Goal: Transaction & Acquisition: Purchase product/service

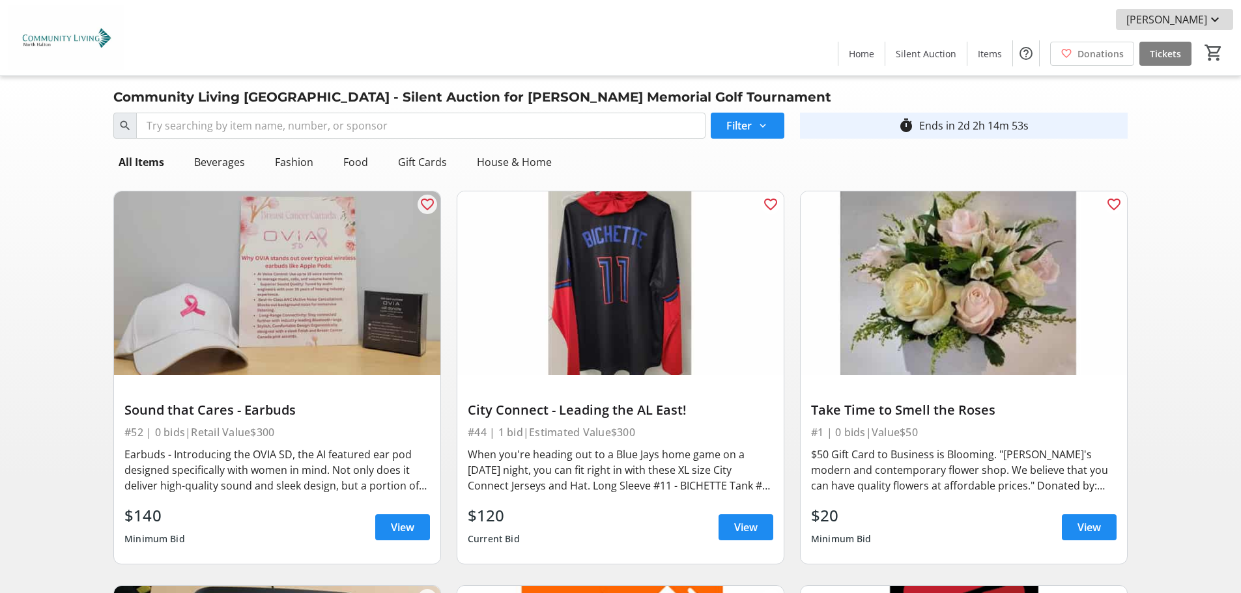
click at [1190, 18] on span "[PERSON_NAME]" at bounding box center [1166, 20] width 81 height 16
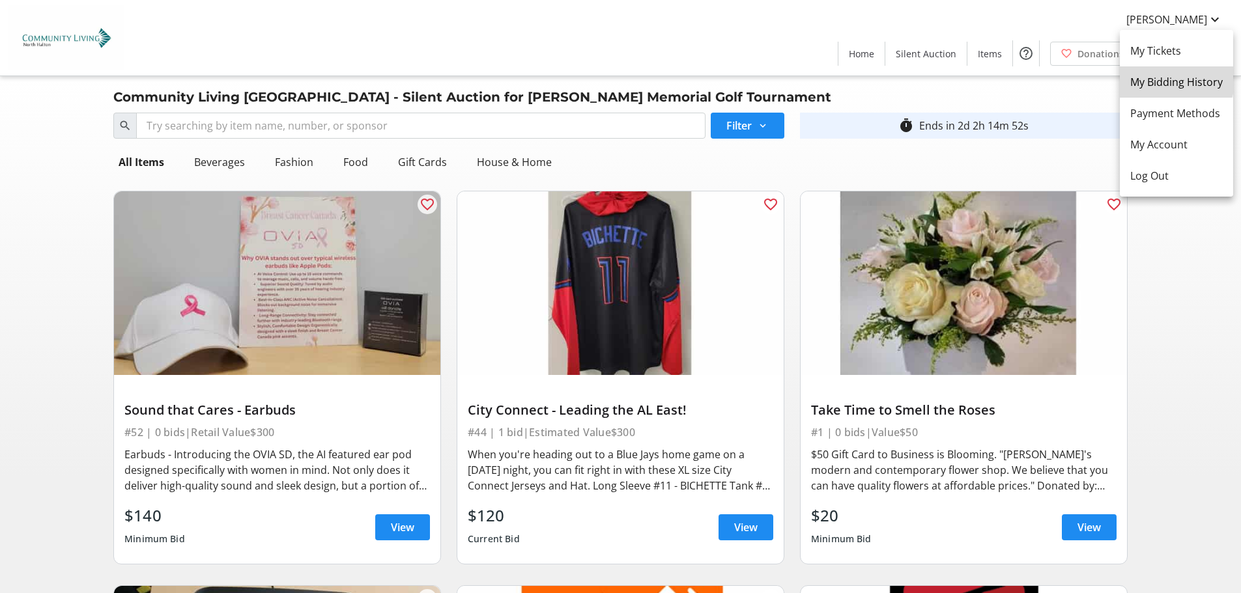
click at [1160, 77] on span "My Bidding History" at bounding box center [1176, 82] width 92 height 16
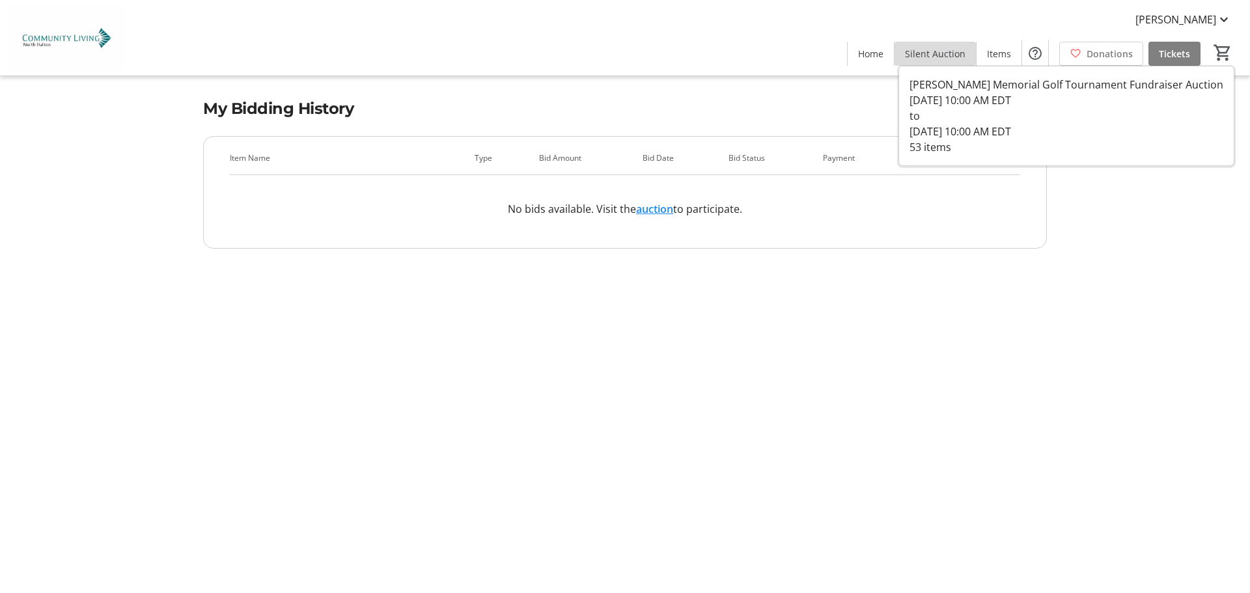
click at [951, 57] on span "Silent Auction" at bounding box center [935, 54] width 61 height 14
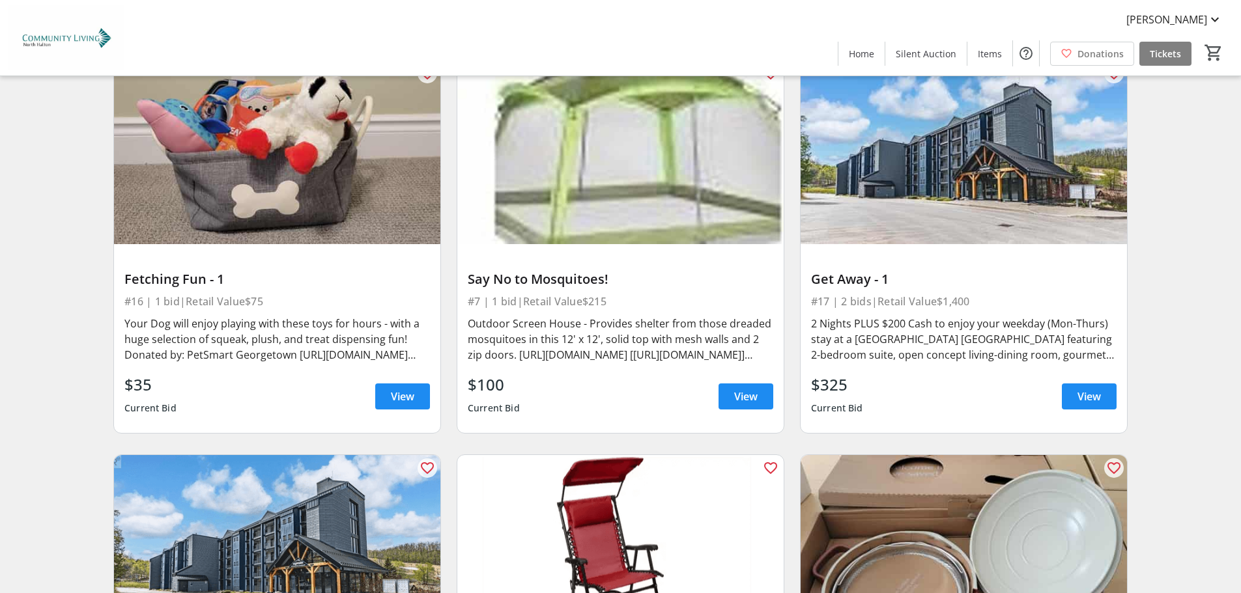
scroll to position [2149, 0]
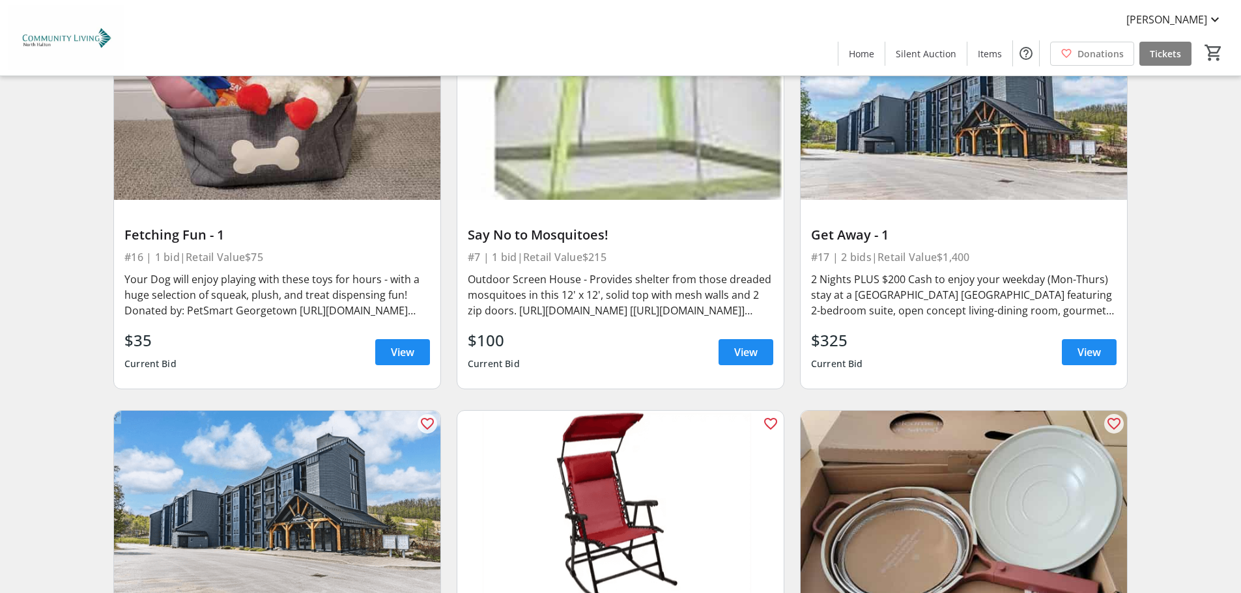
click at [229, 343] on div "$35 Current Bid View" at bounding box center [276, 352] width 305 height 47
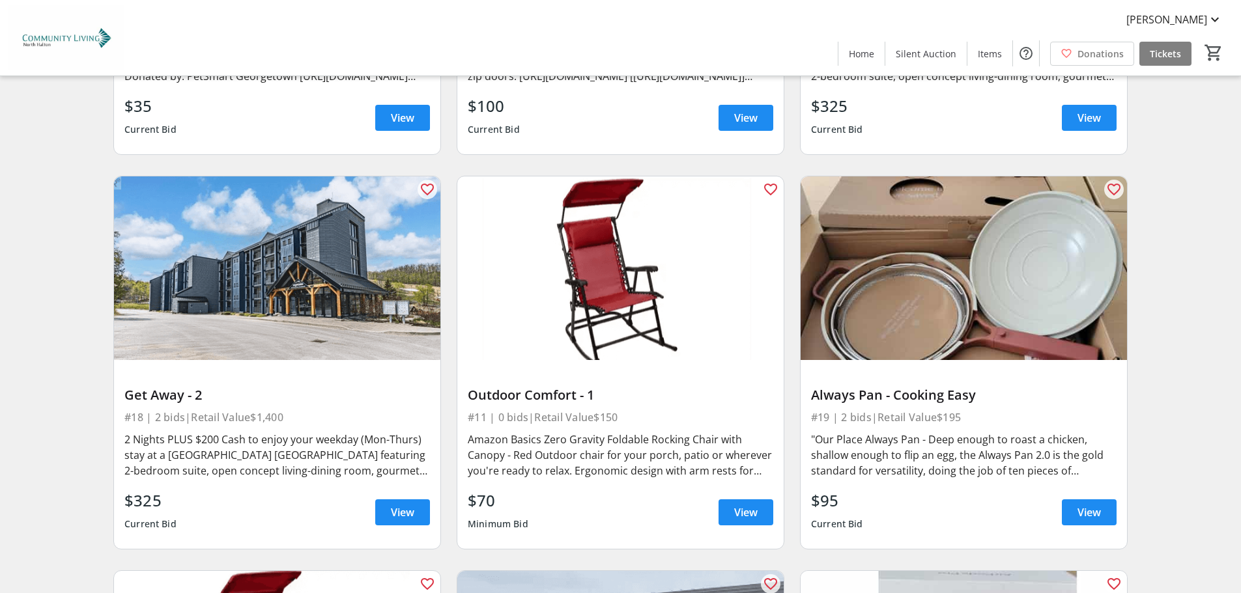
scroll to position [2409, 0]
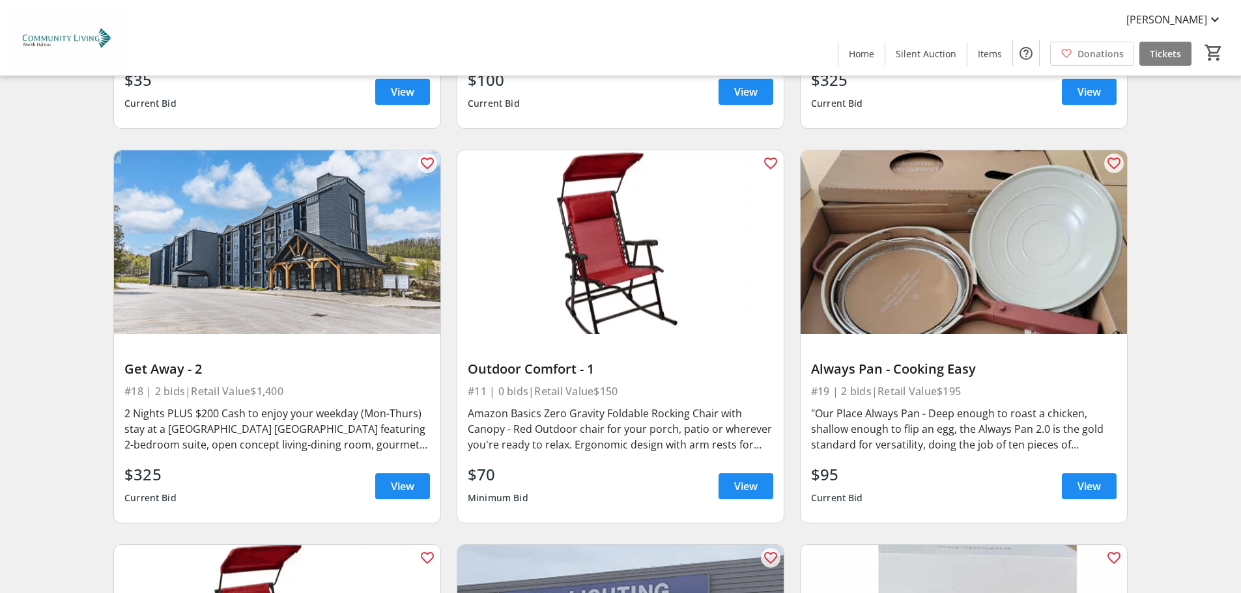
click at [275, 479] on div "$325 Current Bid View" at bounding box center [276, 486] width 305 height 47
click at [388, 483] on span at bounding box center [402, 486] width 55 height 31
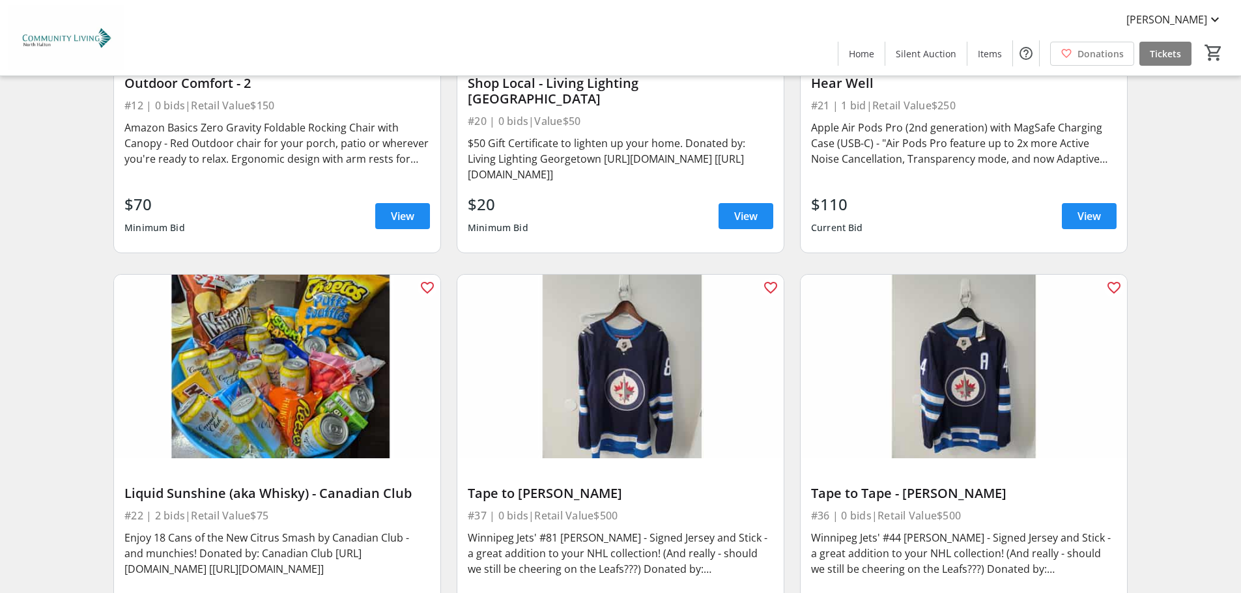
scroll to position [3126, 0]
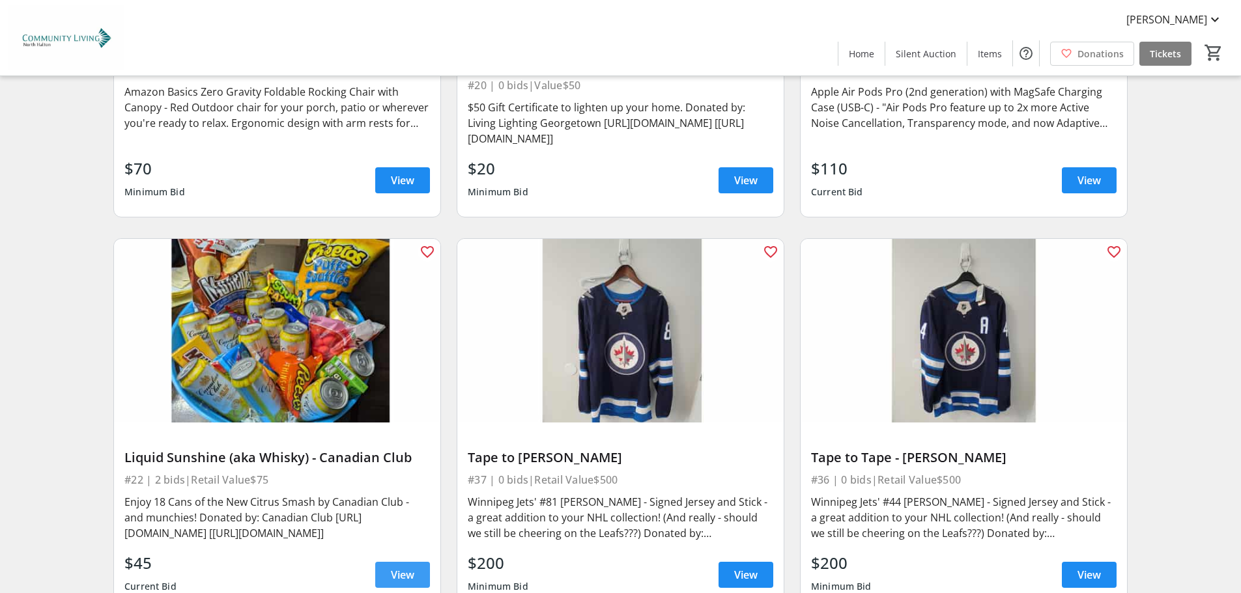
click at [384, 561] on span at bounding box center [402, 574] width 55 height 31
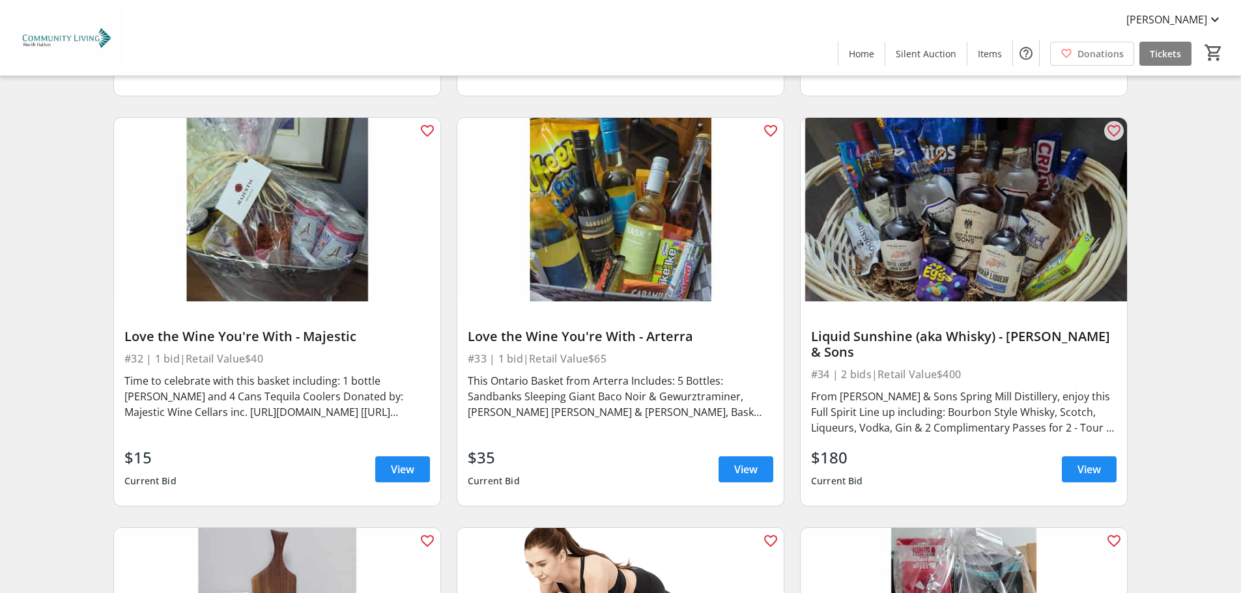
scroll to position [4884, 0]
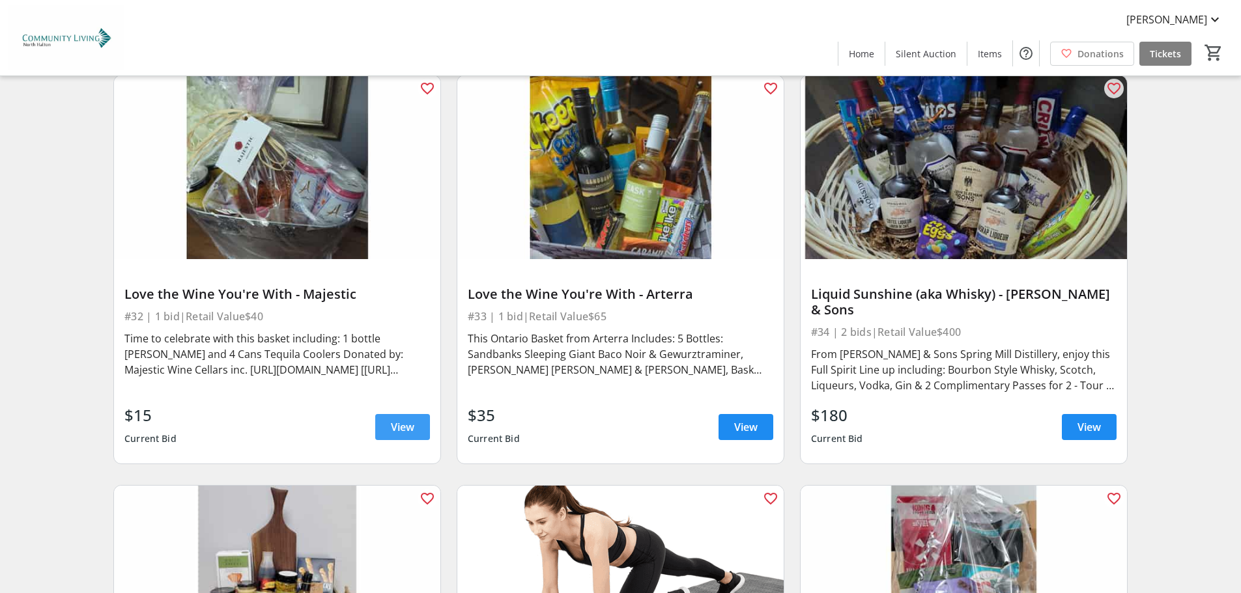
click at [389, 412] on span at bounding box center [402, 427] width 55 height 31
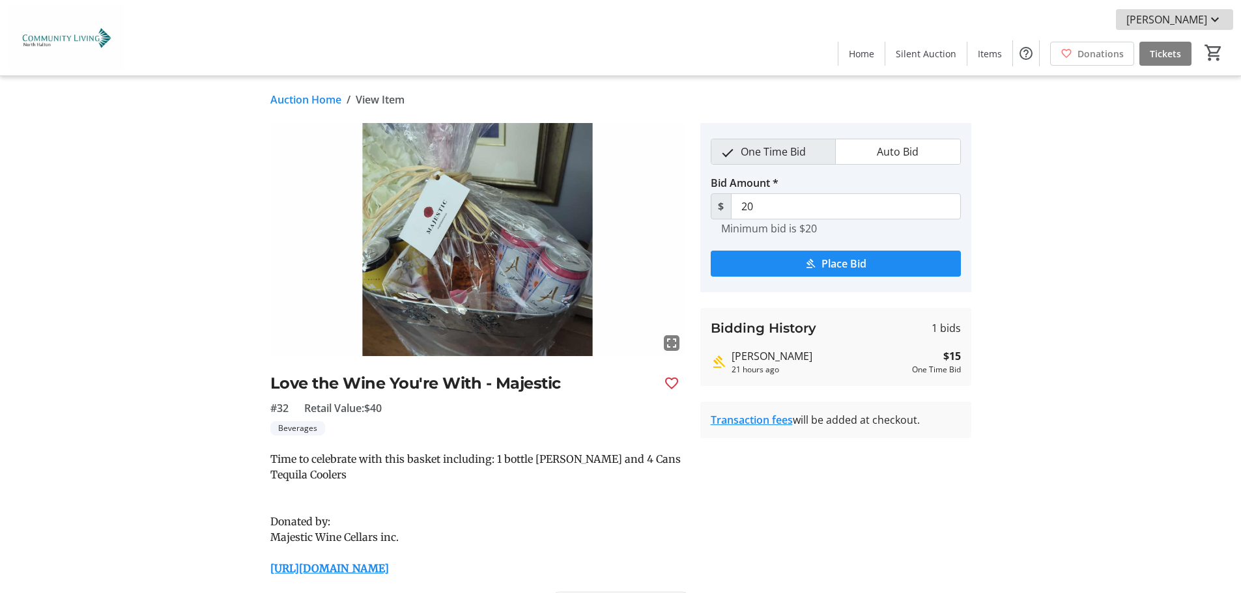
click at [1188, 20] on span "[PERSON_NAME]" at bounding box center [1166, 20] width 81 height 16
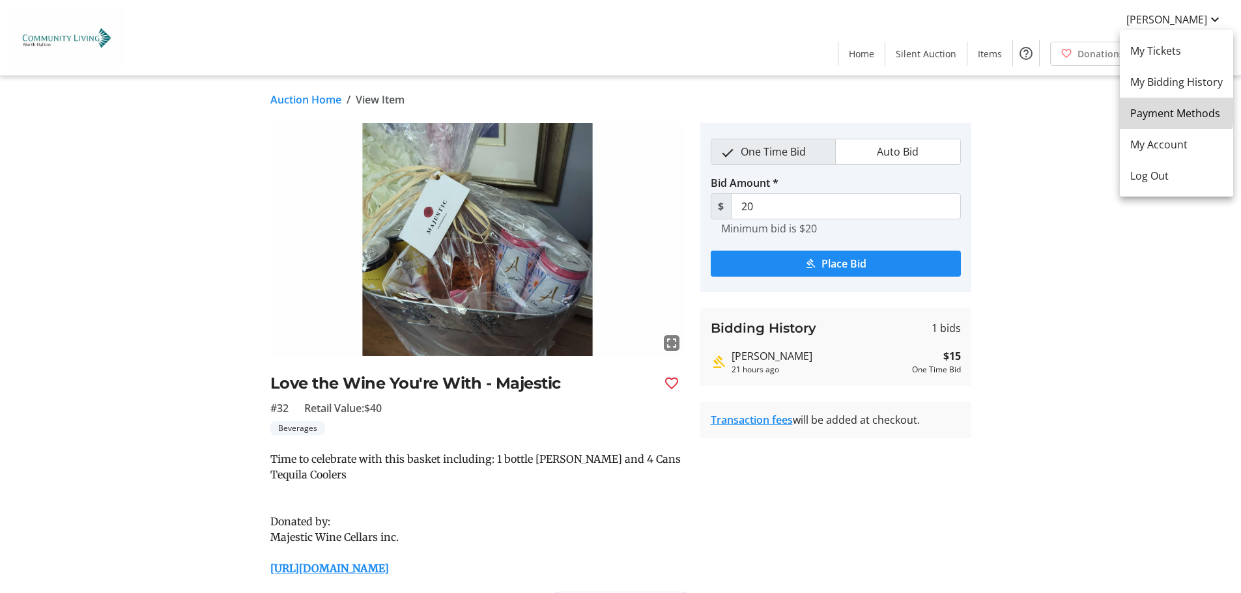
click at [1154, 109] on span "Payment Methods" at bounding box center [1176, 113] width 92 height 16
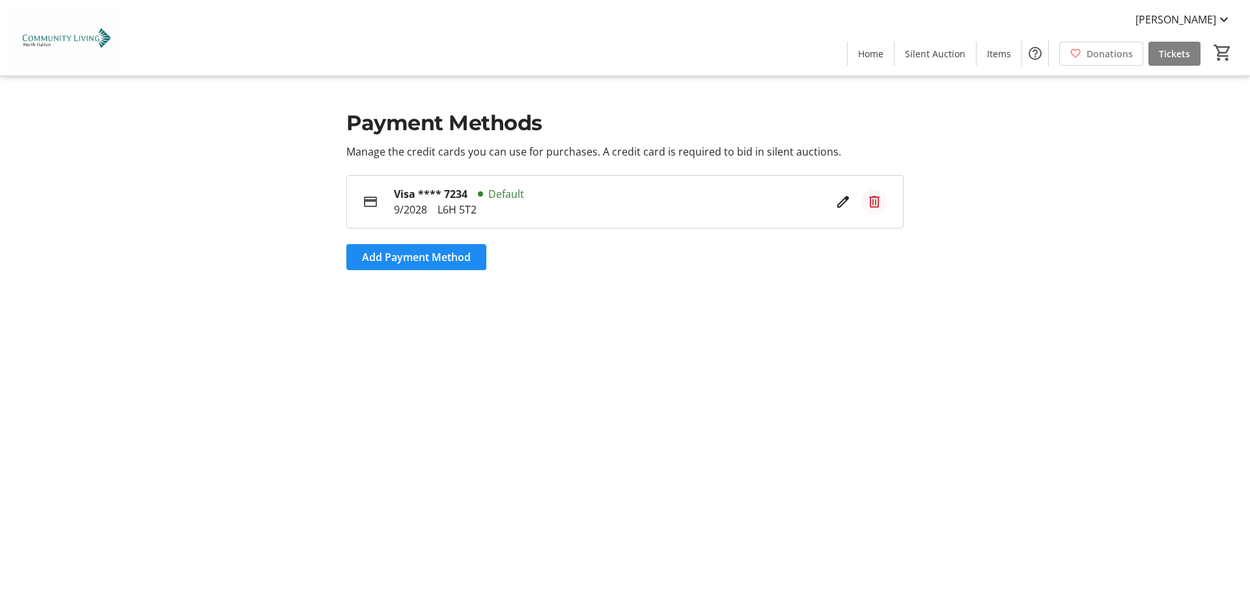
click at [873, 203] on mat-icon at bounding box center [875, 202] width 16 height 16
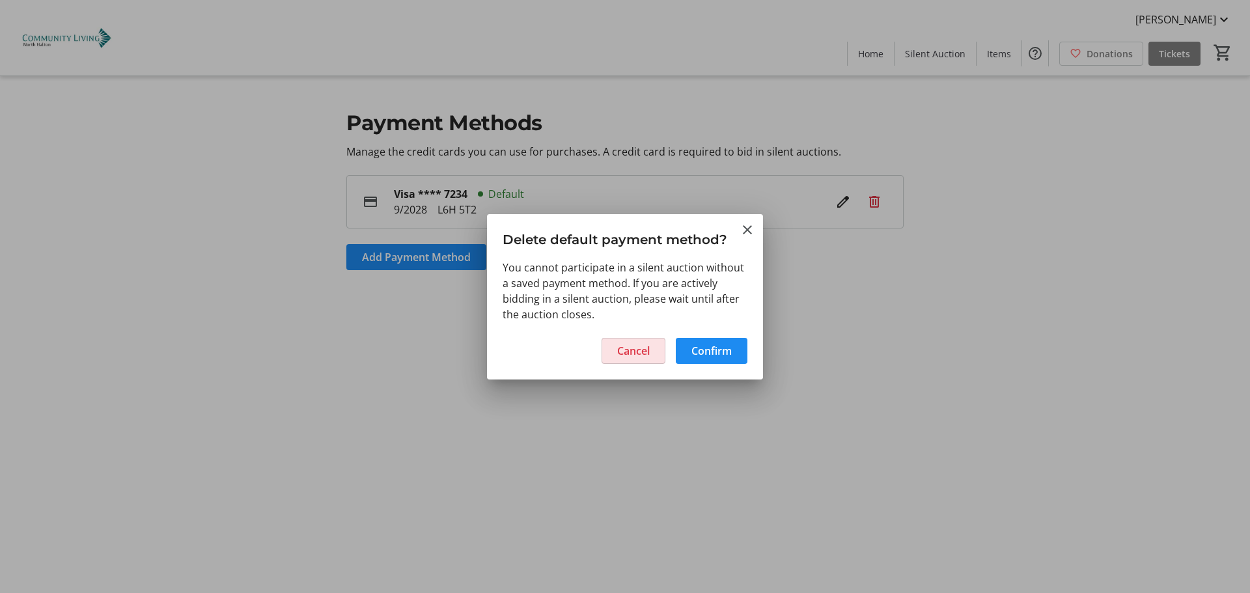
click at [639, 346] on span "Cancel" at bounding box center [633, 351] width 33 height 16
